Goal: Check status: Check status

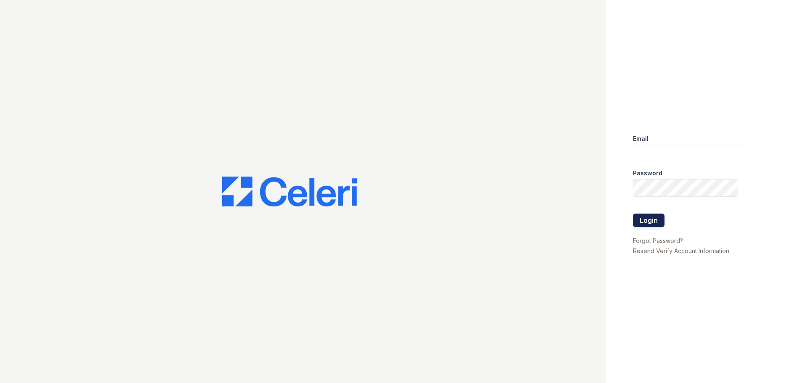
type input "csmith@trinity-pm.com"
click at [659, 221] on button "Login" at bounding box center [649, 220] width 32 height 13
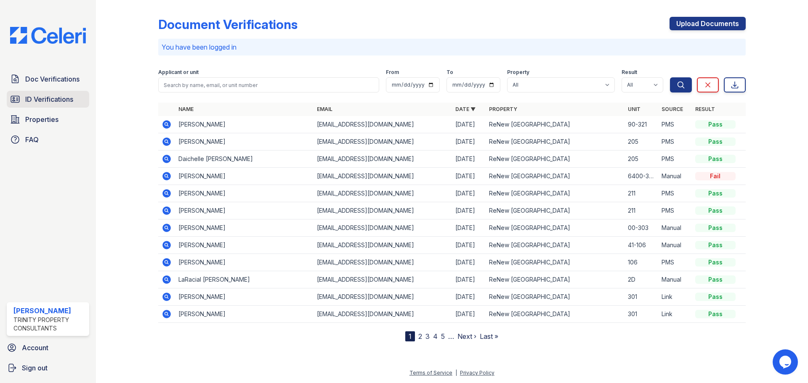
click at [56, 101] on span "ID Verifications" at bounding box center [49, 99] width 48 height 10
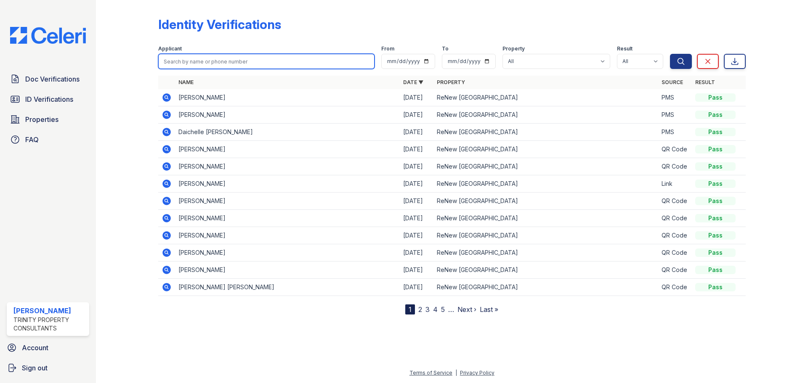
drag, startPoint x: 59, startPoint y: 98, endPoint x: 197, endPoint y: 61, distance: 142.8
click at [197, 61] on input "search" at bounding box center [266, 61] width 216 height 15
type input "shiloh"
click at [670, 54] on button "Search" at bounding box center [681, 61] width 22 height 15
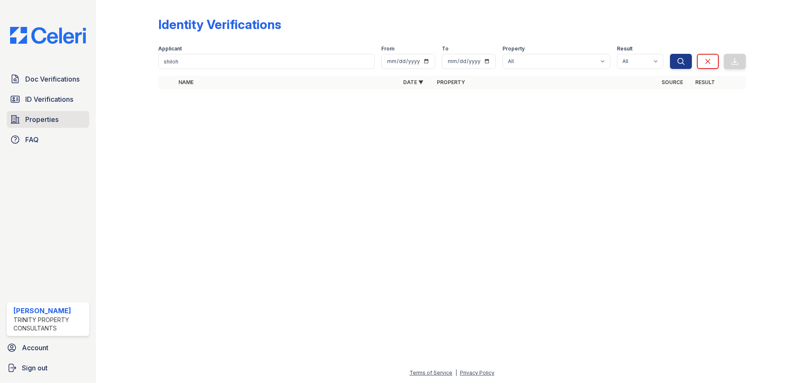
click at [26, 117] on span "Properties" at bounding box center [41, 119] width 33 height 10
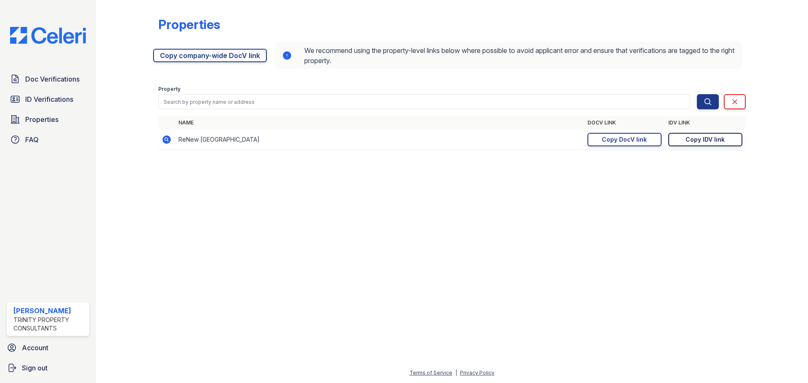
click at [691, 136] on div "Copy IDV link" at bounding box center [704, 139] width 39 height 8
click at [722, 140] on div "Copy IDV link" at bounding box center [704, 139] width 39 height 8
click at [58, 99] on span "ID Verifications" at bounding box center [49, 99] width 48 height 10
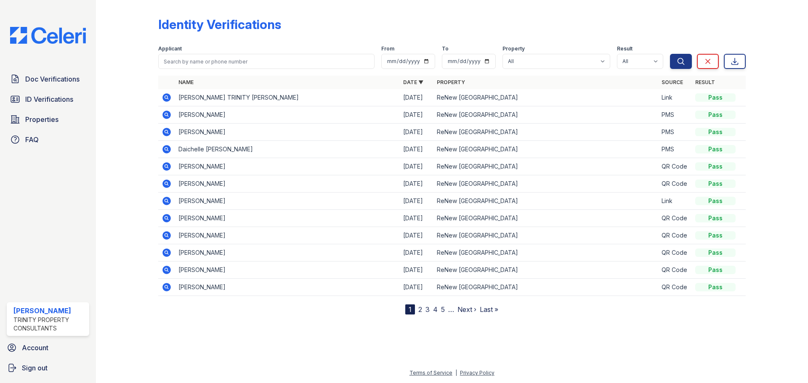
click at [167, 96] on icon at bounding box center [166, 97] width 2 height 2
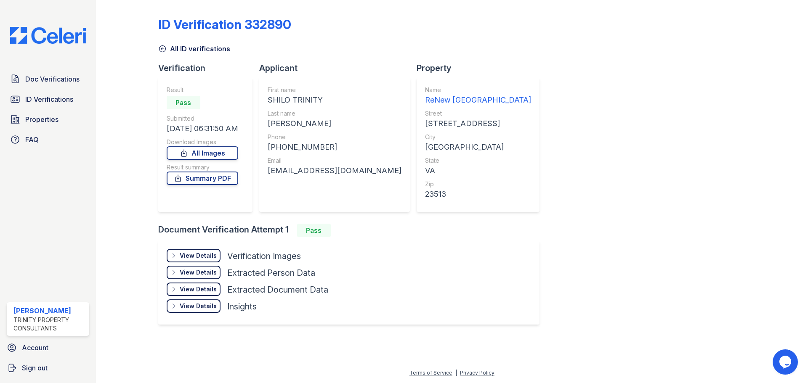
click at [185, 253] on div "View Details" at bounding box center [198, 256] width 37 height 8
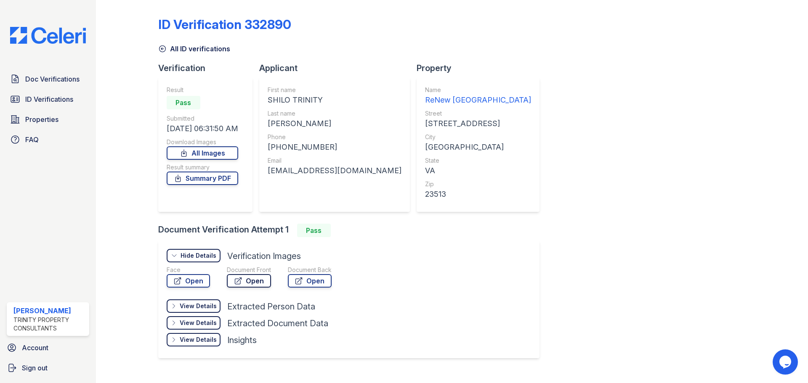
click at [261, 284] on link "Open" at bounding box center [249, 280] width 44 height 13
click at [297, 285] on link "Open" at bounding box center [310, 280] width 44 height 13
